Goal: Book appointment/travel/reservation

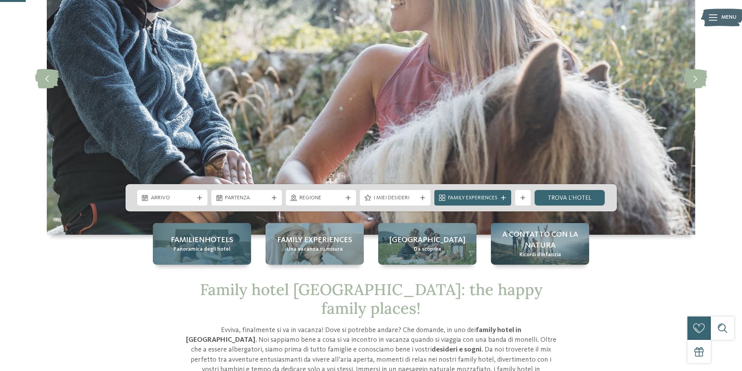
click at [209, 251] on span "Panoramica degli hotel" at bounding box center [201, 250] width 57 height 8
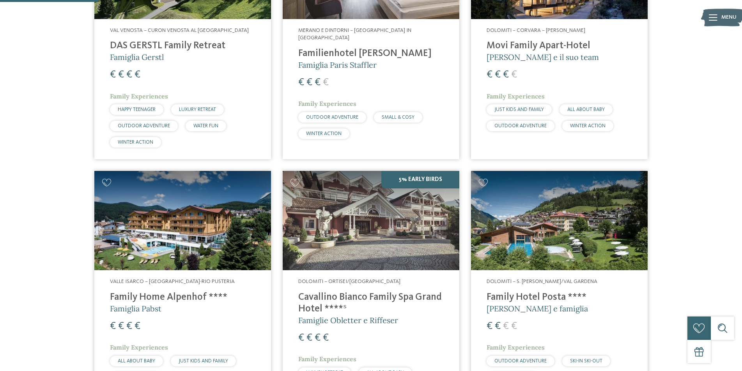
scroll to position [351, 0]
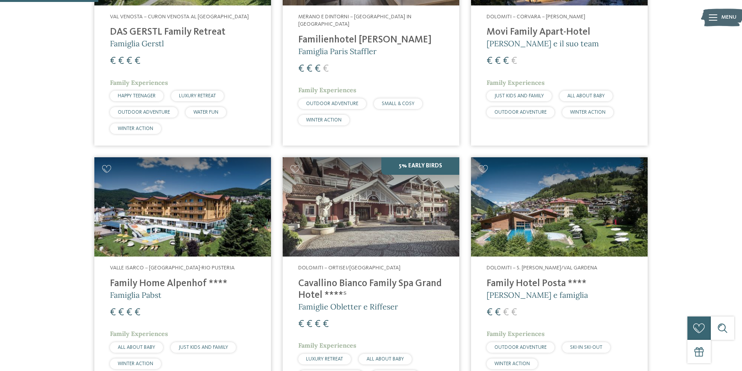
click at [197, 230] on img at bounding box center [182, 206] width 177 height 99
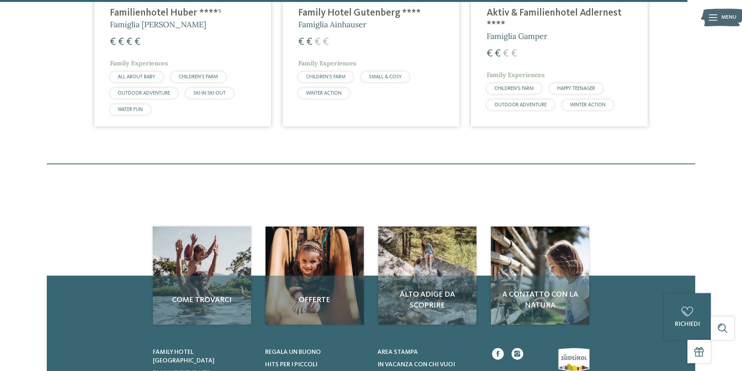
scroll to position [2455, 0]
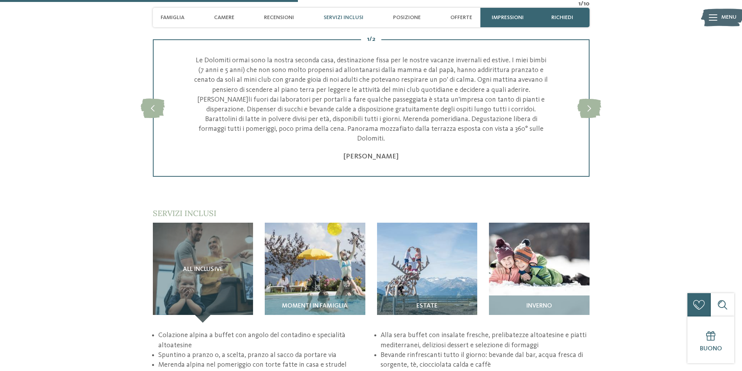
scroll to position [1052, 0]
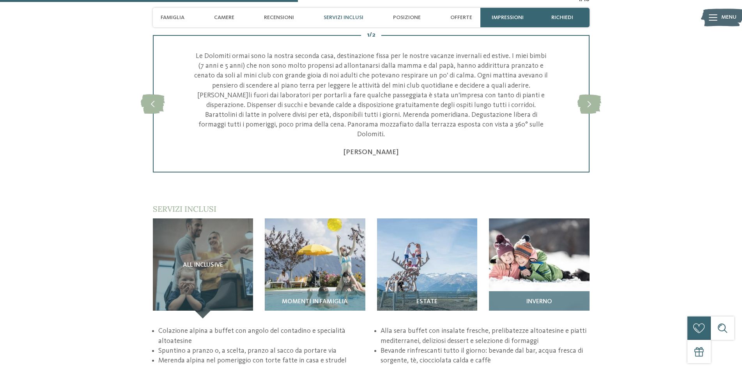
click at [500, 263] on img at bounding box center [539, 269] width 101 height 101
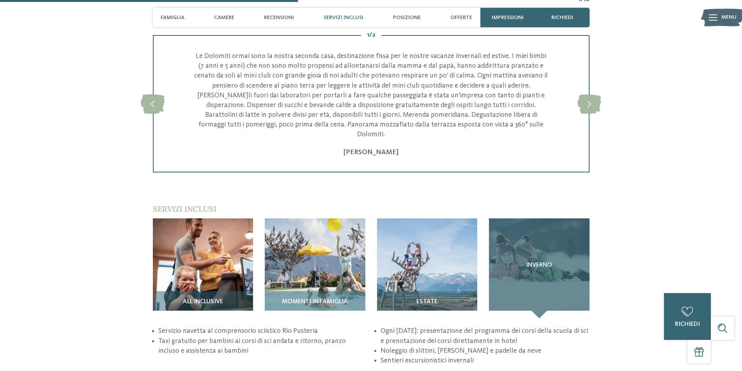
click at [556, 285] on div "Inverno" at bounding box center [539, 269] width 101 height 101
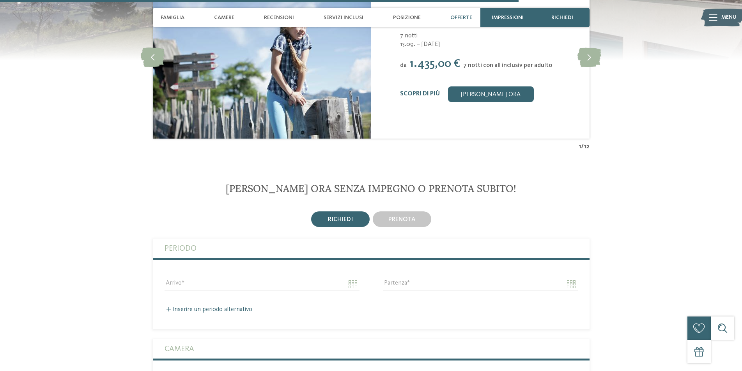
scroll to position [1714, 0]
